Goal: Navigation & Orientation: Find specific page/section

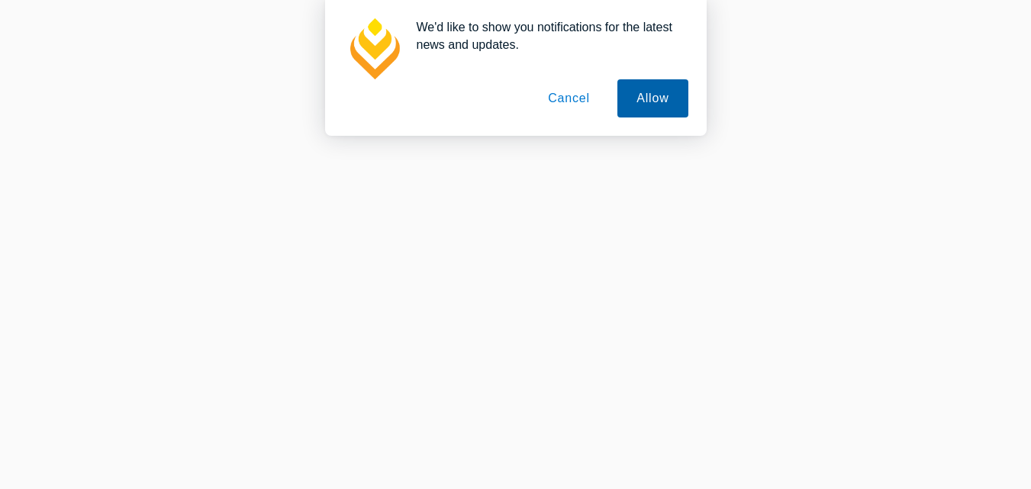
scroll to position [10467, 0]
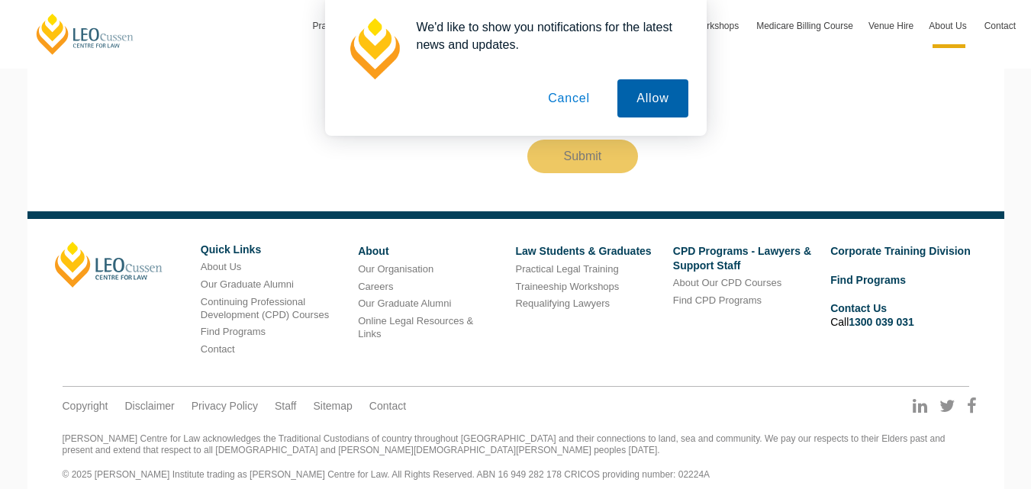
click at [663, 95] on button "Allow" at bounding box center [653, 98] width 70 height 38
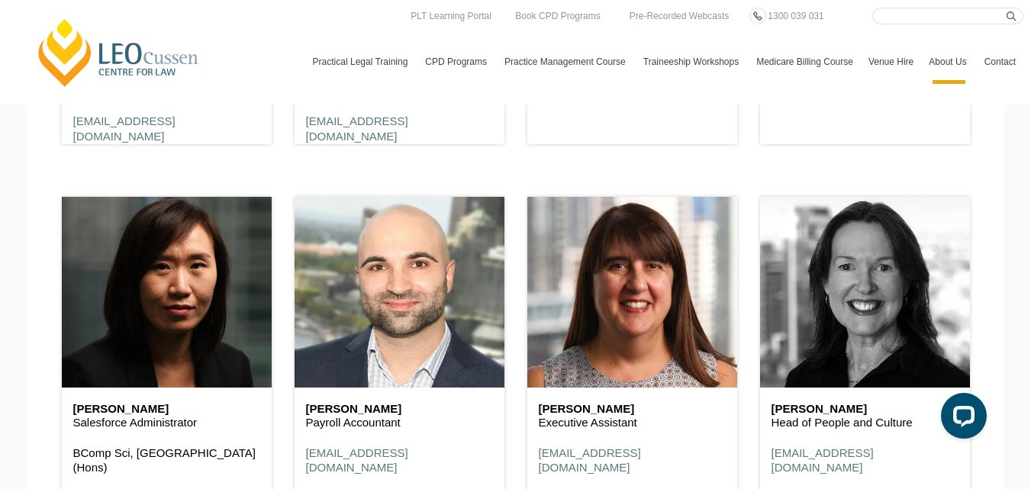
scroll to position [8593, 0]
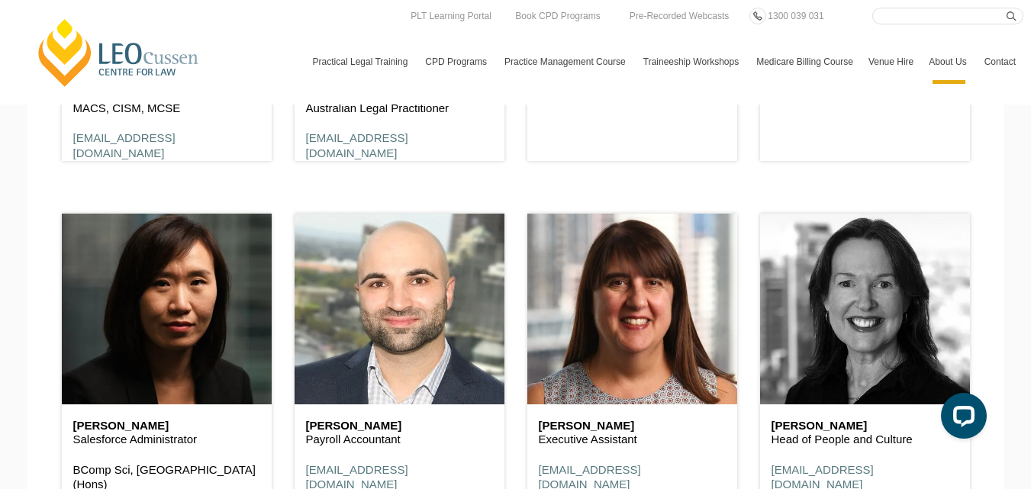
click at [855, 305] on header at bounding box center [865, 309] width 210 height 191
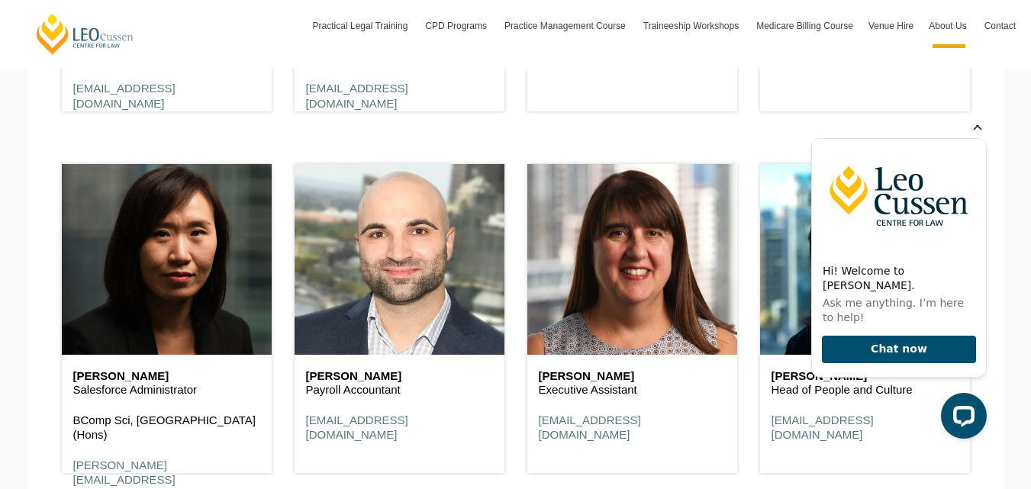
scroll to position [8670, 0]
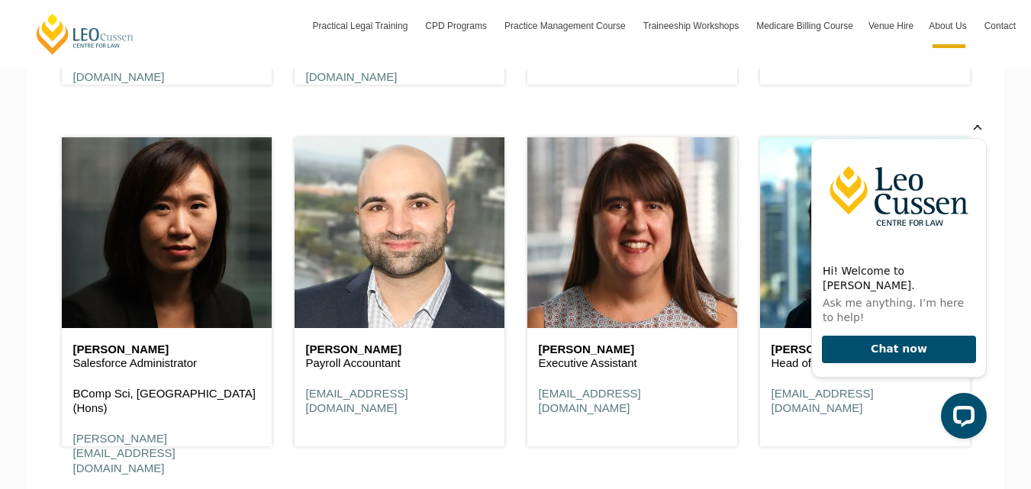
click at [975, 135] on icon "Hide greeting" at bounding box center [978, 126] width 18 height 18
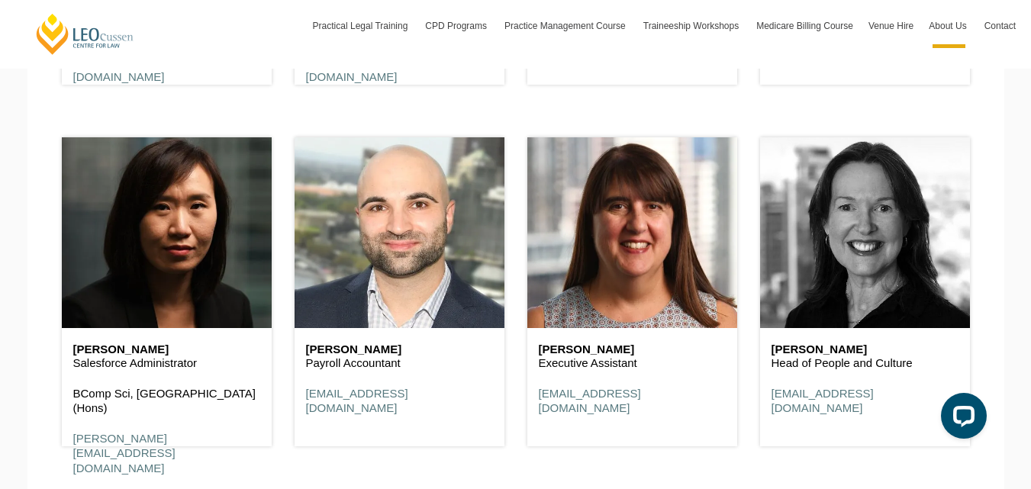
click at [857, 210] on header at bounding box center [865, 232] width 210 height 191
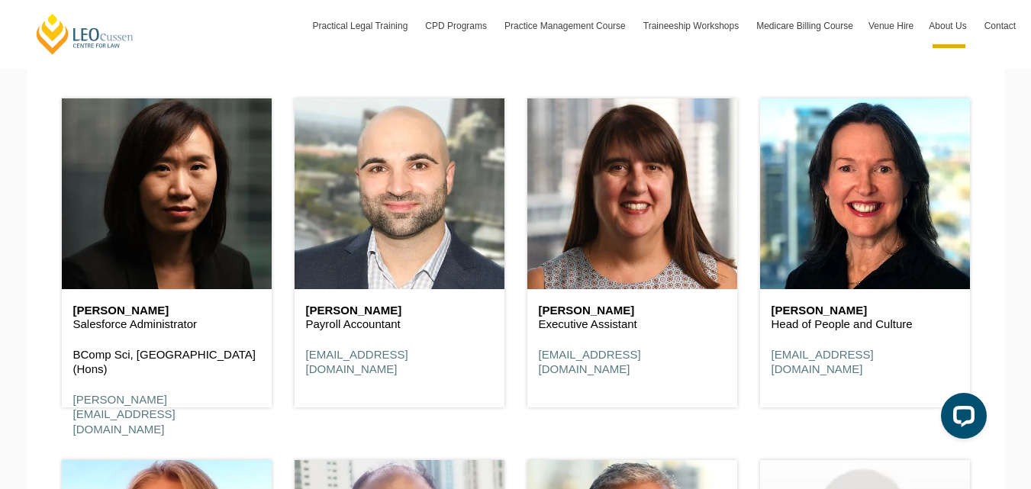
scroll to position [8746, 0]
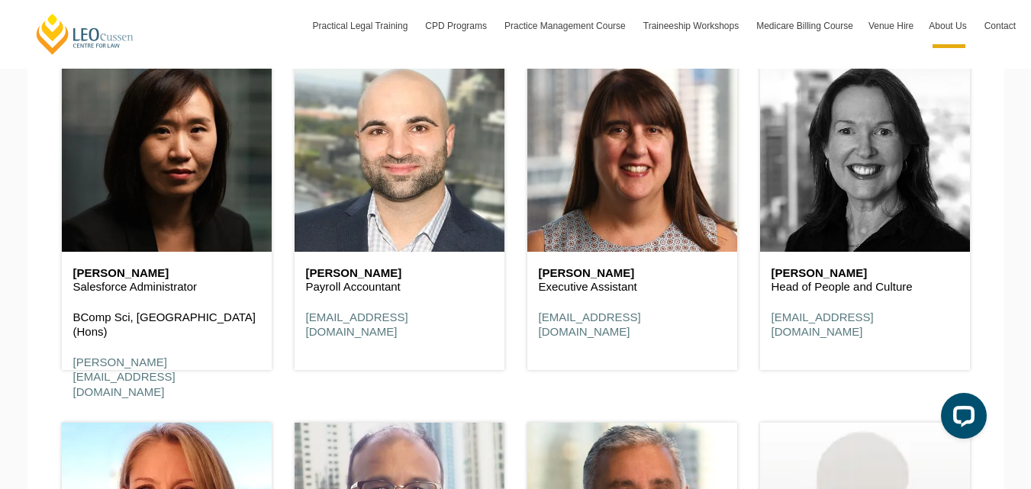
click at [792, 197] on header at bounding box center [865, 156] width 210 height 191
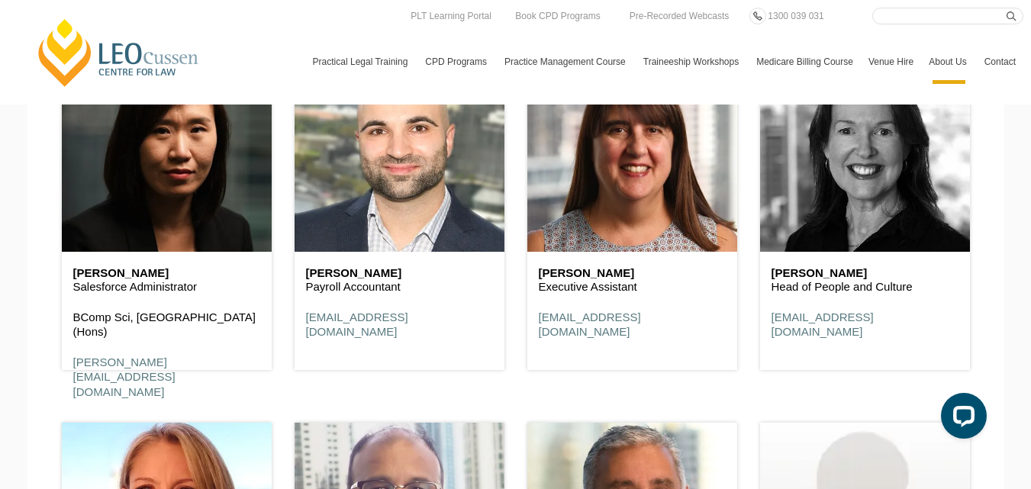
click at [792, 208] on header at bounding box center [865, 156] width 210 height 191
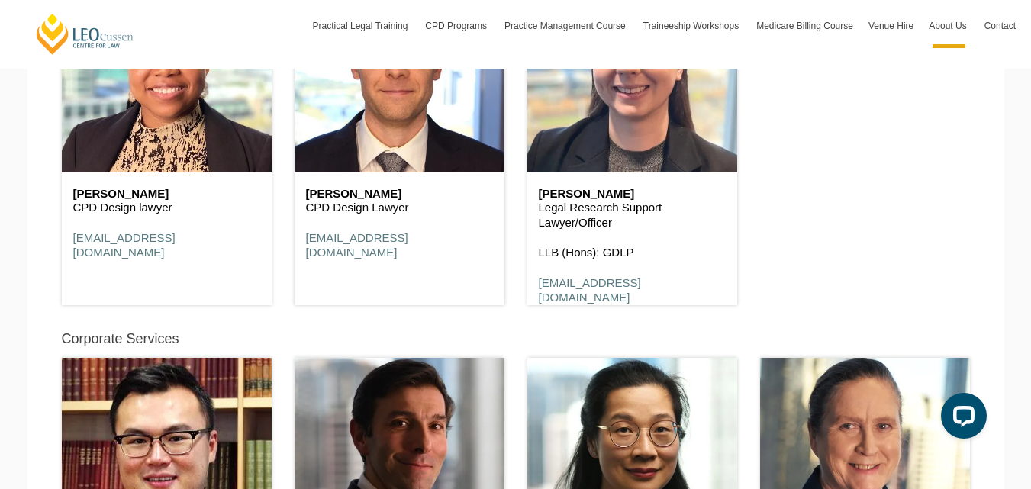
scroll to position [8212, 0]
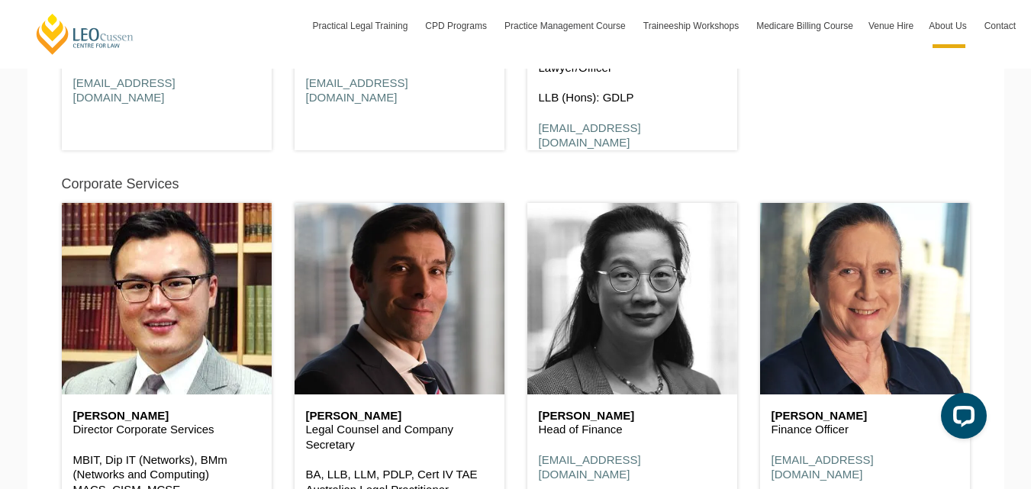
click at [685, 290] on header at bounding box center [632, 298] width 210 height 191
